Goal: Transaction & Acquisition: Purchase product/service

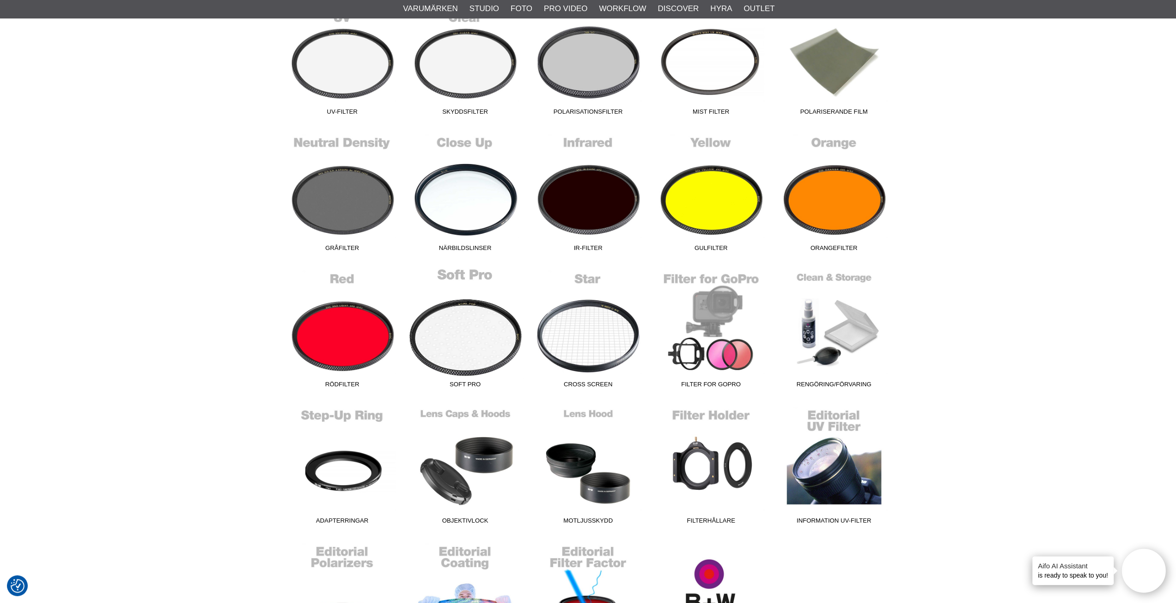
scroll to position [324, 0]
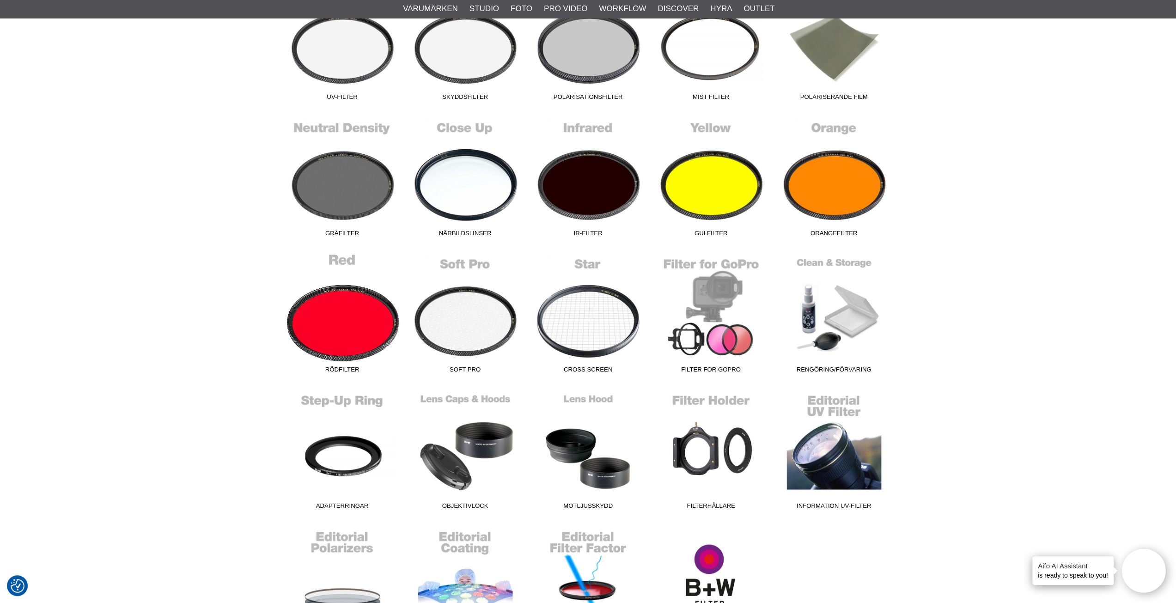
click at [330, 331] on link "Rödfilter" at bounding box center [342, 315] width 123 height 125
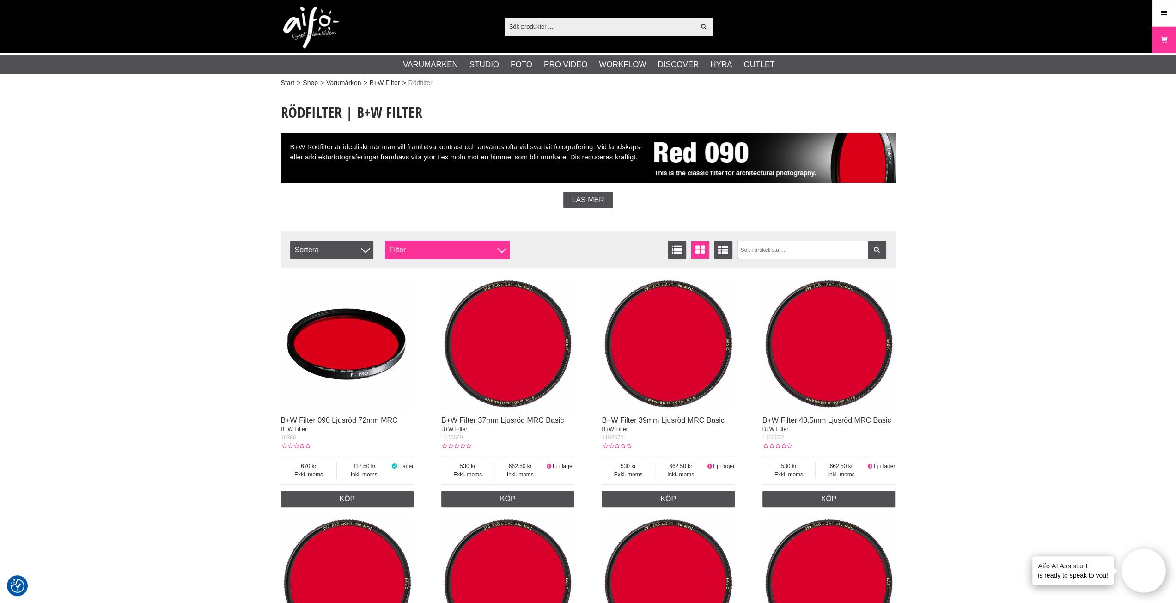
click at [403, 251] on div "Filter" at bounding box center [447, 250] width 125 height 18
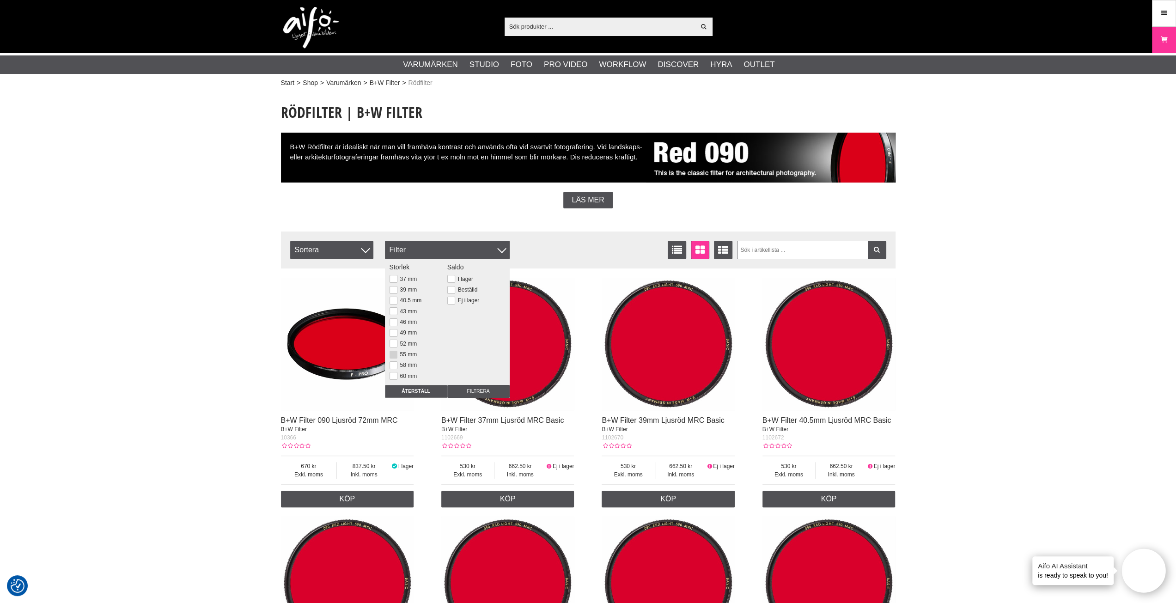
click at [393, 354] on button at bounding box center [394, 355] width 8 height 8
click at [471, 391] on input "Filtrera" at bounding box center [478, 391] width 62 height 13
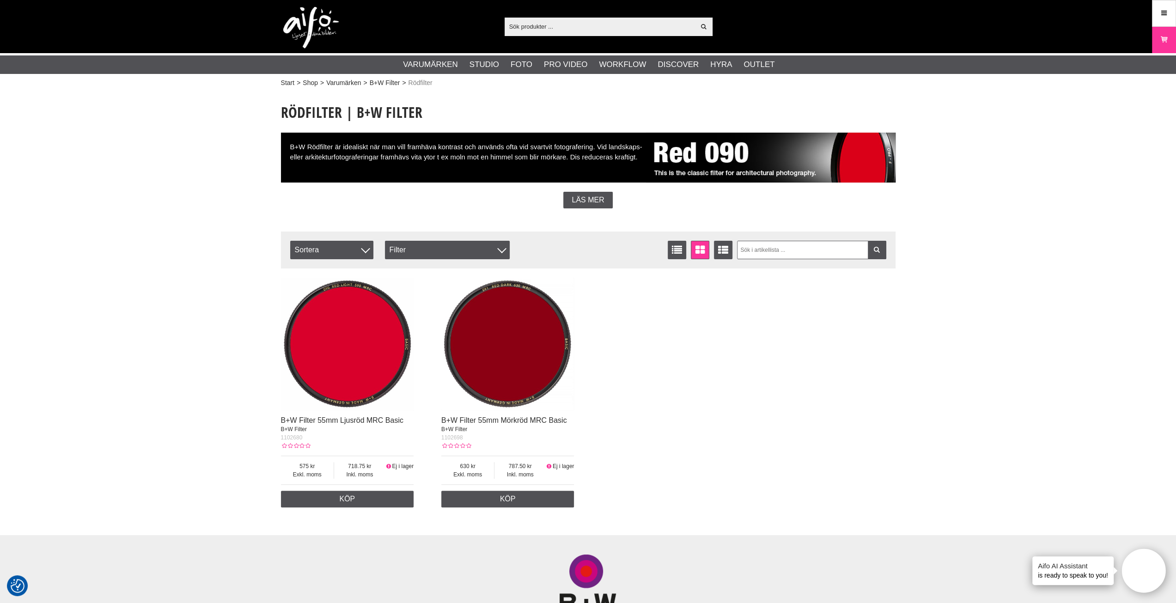
click at [518, 378] on img at bounding box center [507, 344] width 133 height 133
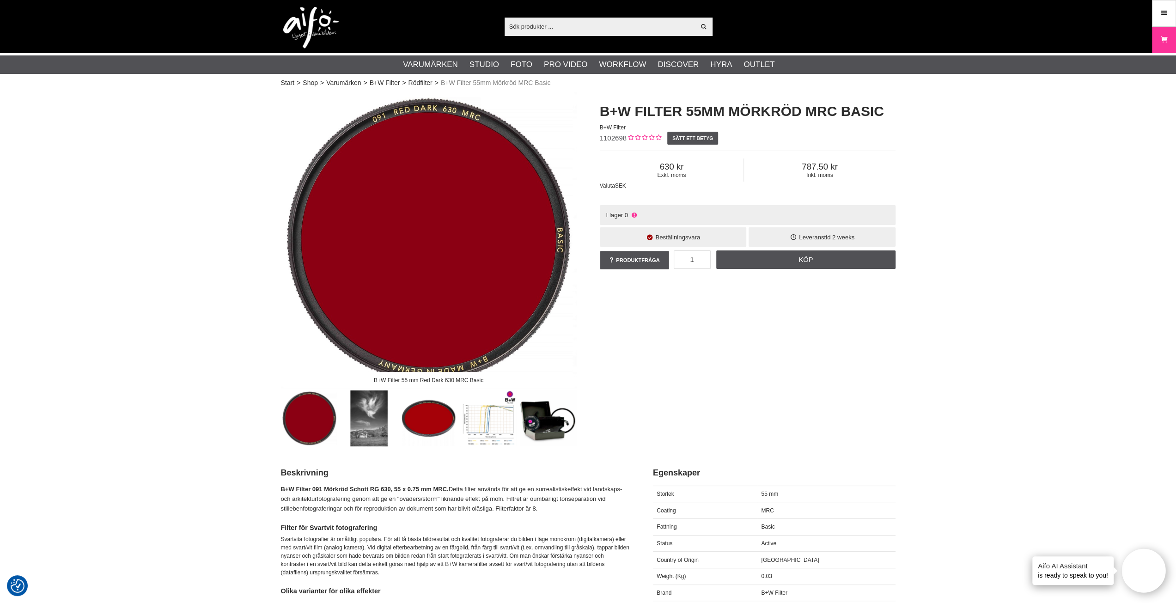
click at [650, 236] on icon at bounding box center [650, 237] width 8 height 7
click at [823, 317] on div "B+W Filter 55 mm Red Dark 630 MRC Basic B+W Filter 55mm Mörkröd MRC Basic B+W F…" at bounding box center [588, 269] width 638 height 354
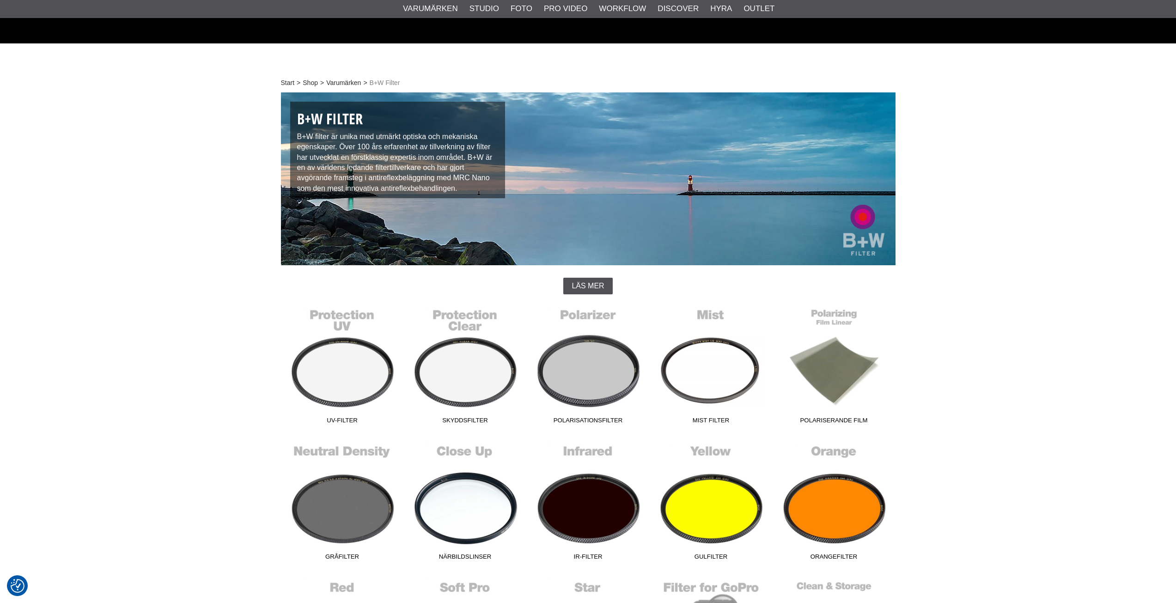
scroll to position [324, 0]
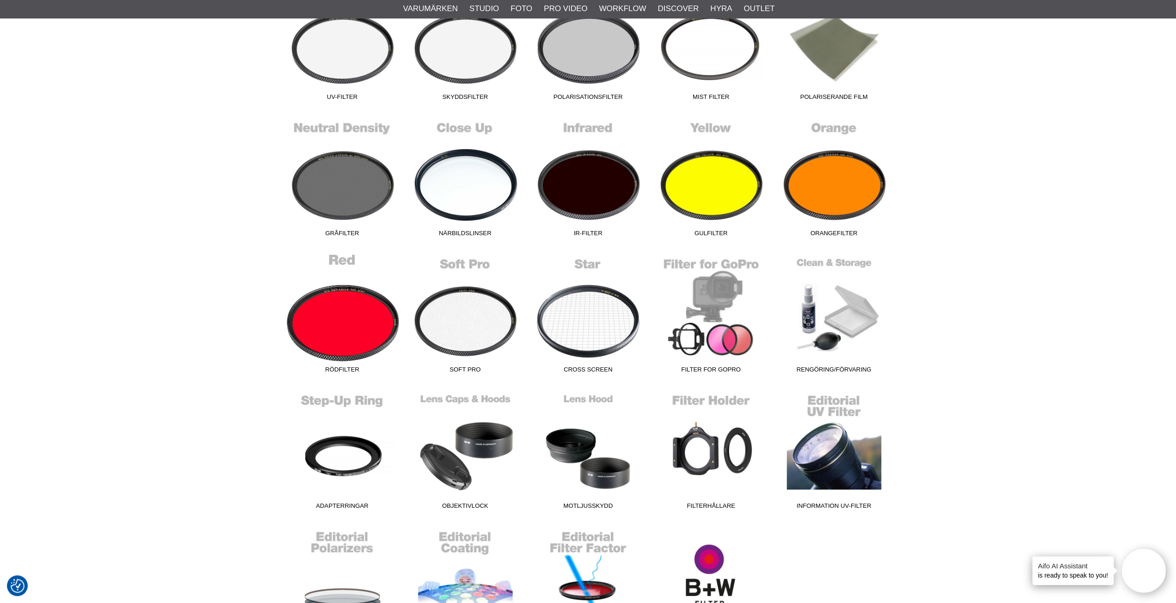
click at [329, 341] on link "Rödfilter" at bounding box center [342, 315] width 123 height 125
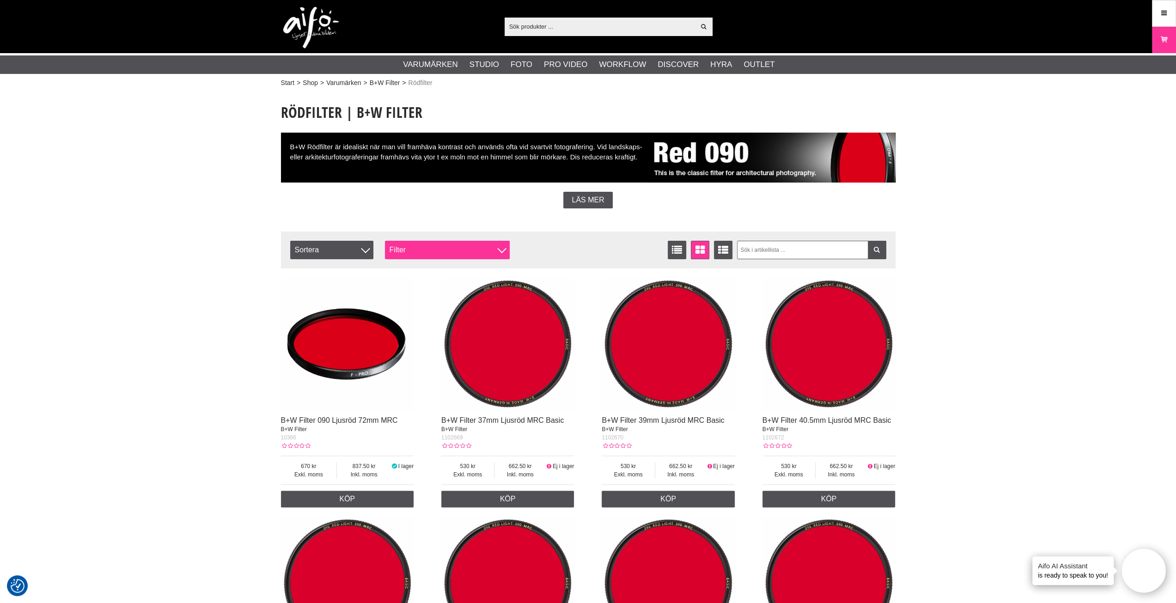
click at [403, 247] on div "Filter" at bounding box center [447, 250] width 125 height 18
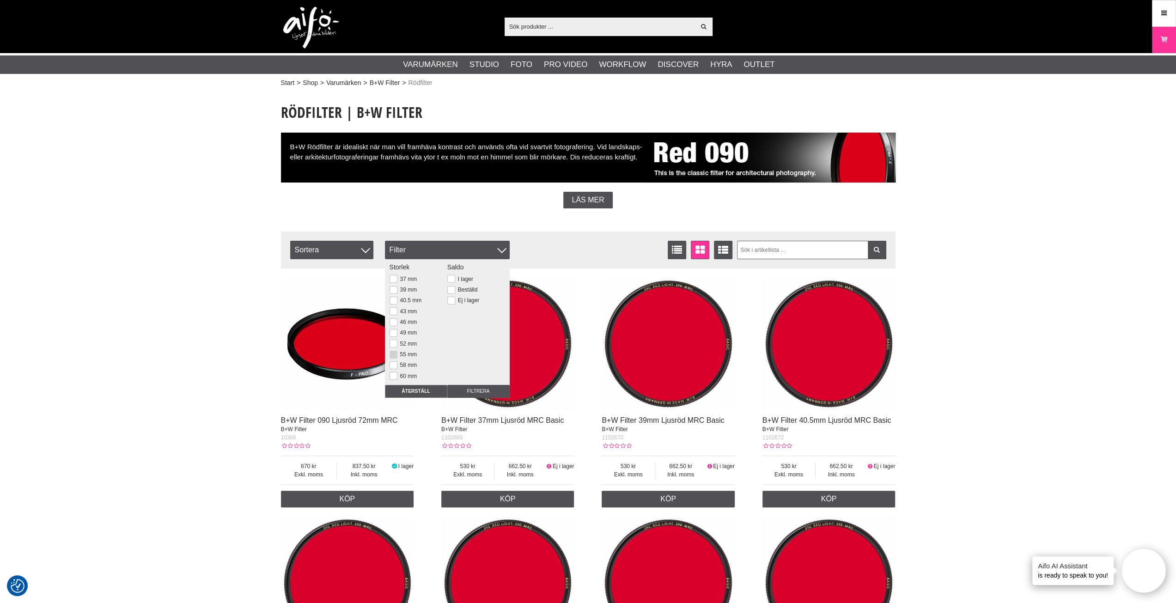
click at [393, 351] on button at bounding box center [394, 355] width 8 height 8
click at [458, 390] on input "Filtrera" at bounding box center [478, 391] width 62 height 13
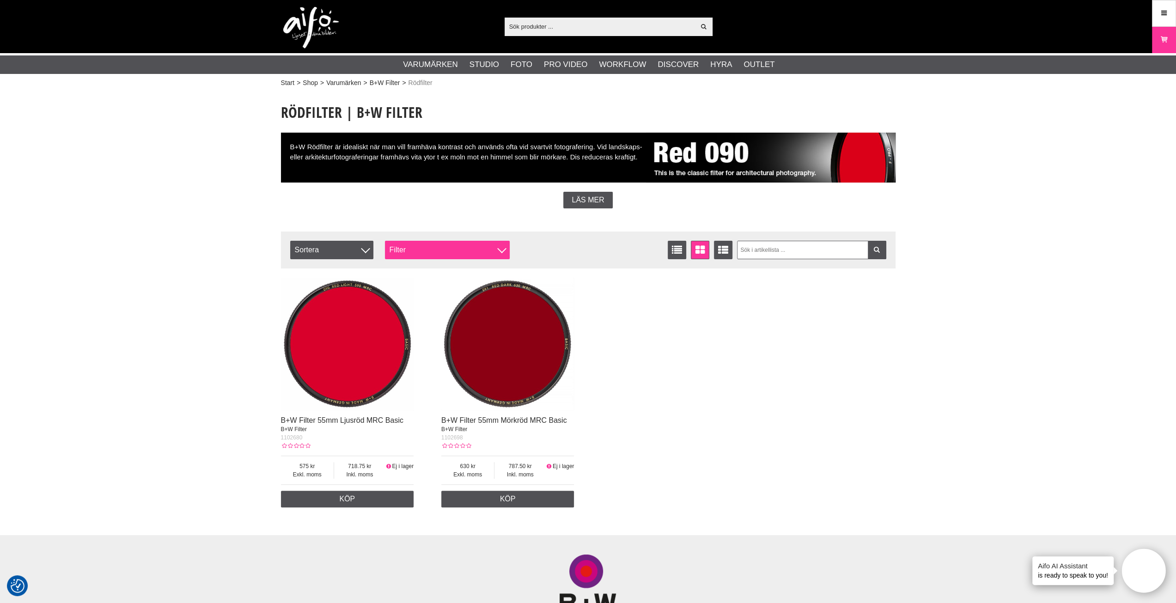
click at [453, 250] on div "Filter" at bounding box center [447, 250] width 125 height 18
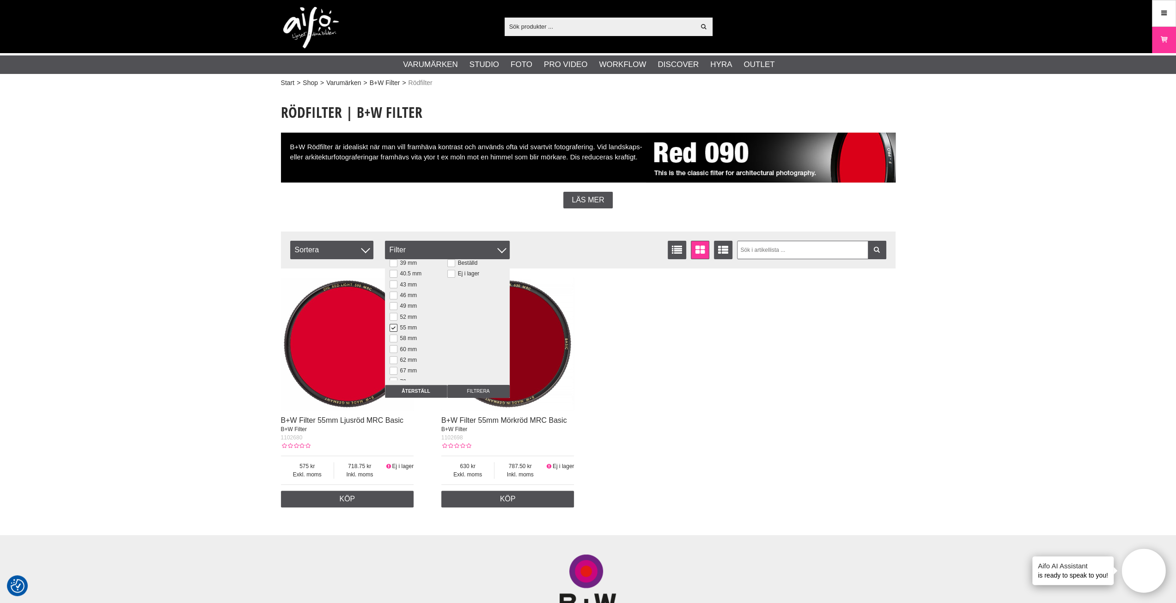
scroll to position [46, 0]
click at [393, 348] on button at bounding box center [394, 352] width 8 height 8
click at [463, 389] on input "Filtrera" at bounding box center [478, 391] width 62 height 13
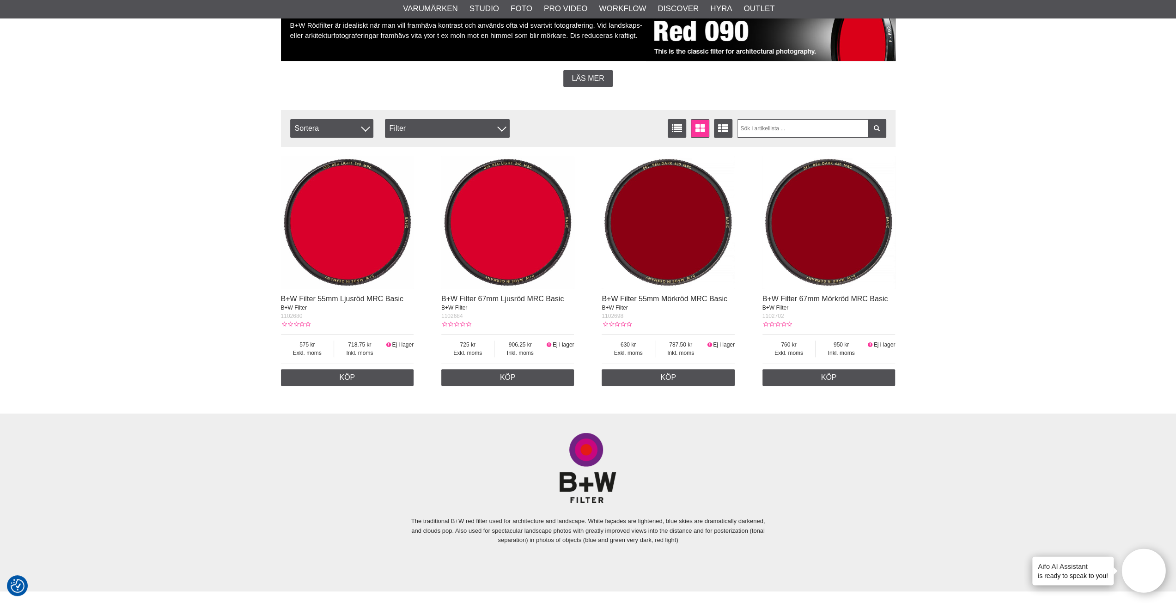
scroll to position [139, 0]
